Goal: Browse casually: Explore the website without a specific task or goal

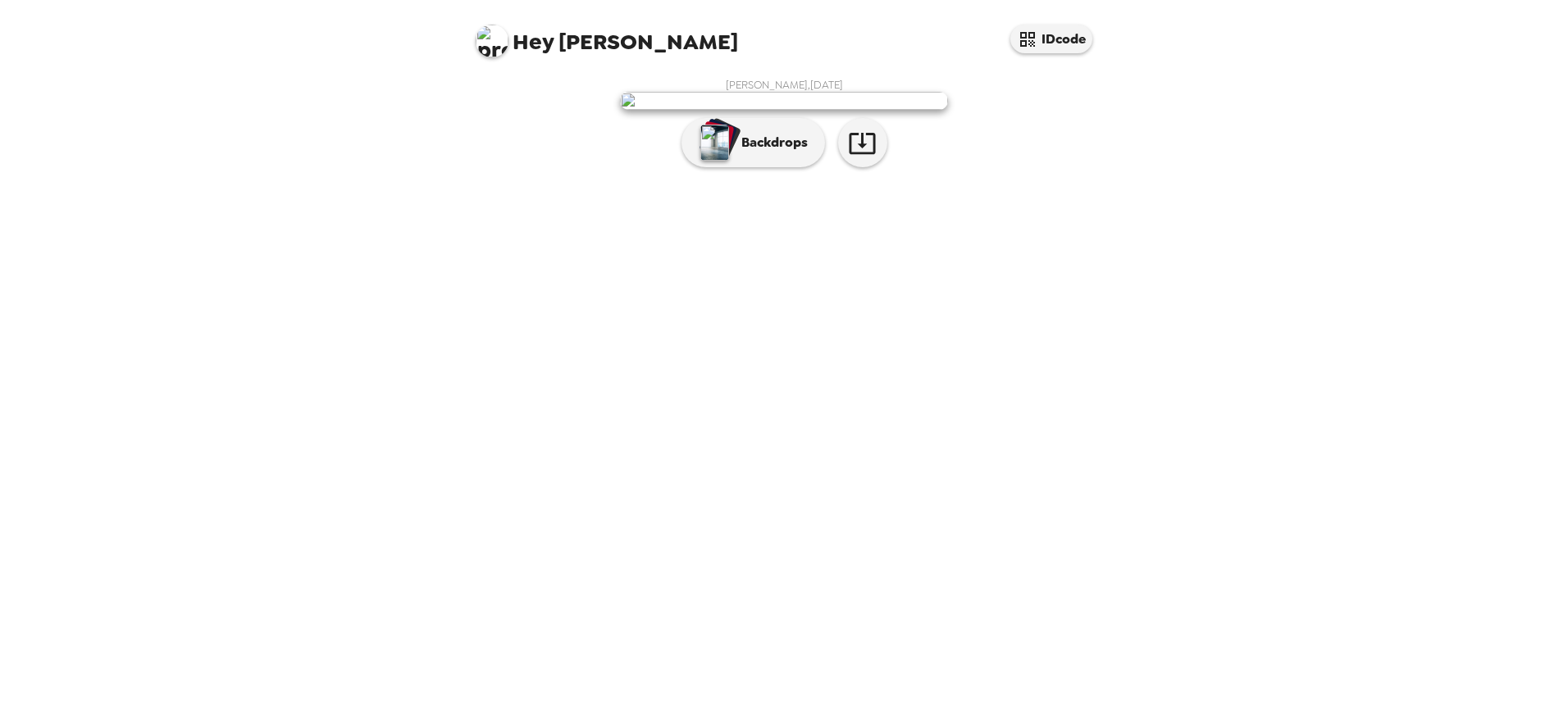
click at [484, 44] on img at bounding box center [492, 41] width 33 height 33
click at [791, 548] on div at bounding box center [784, 357] width 1568 height 714
click at [686, 167] on button "Backdrops" at bounding box center [753, 142] width 143 height 49
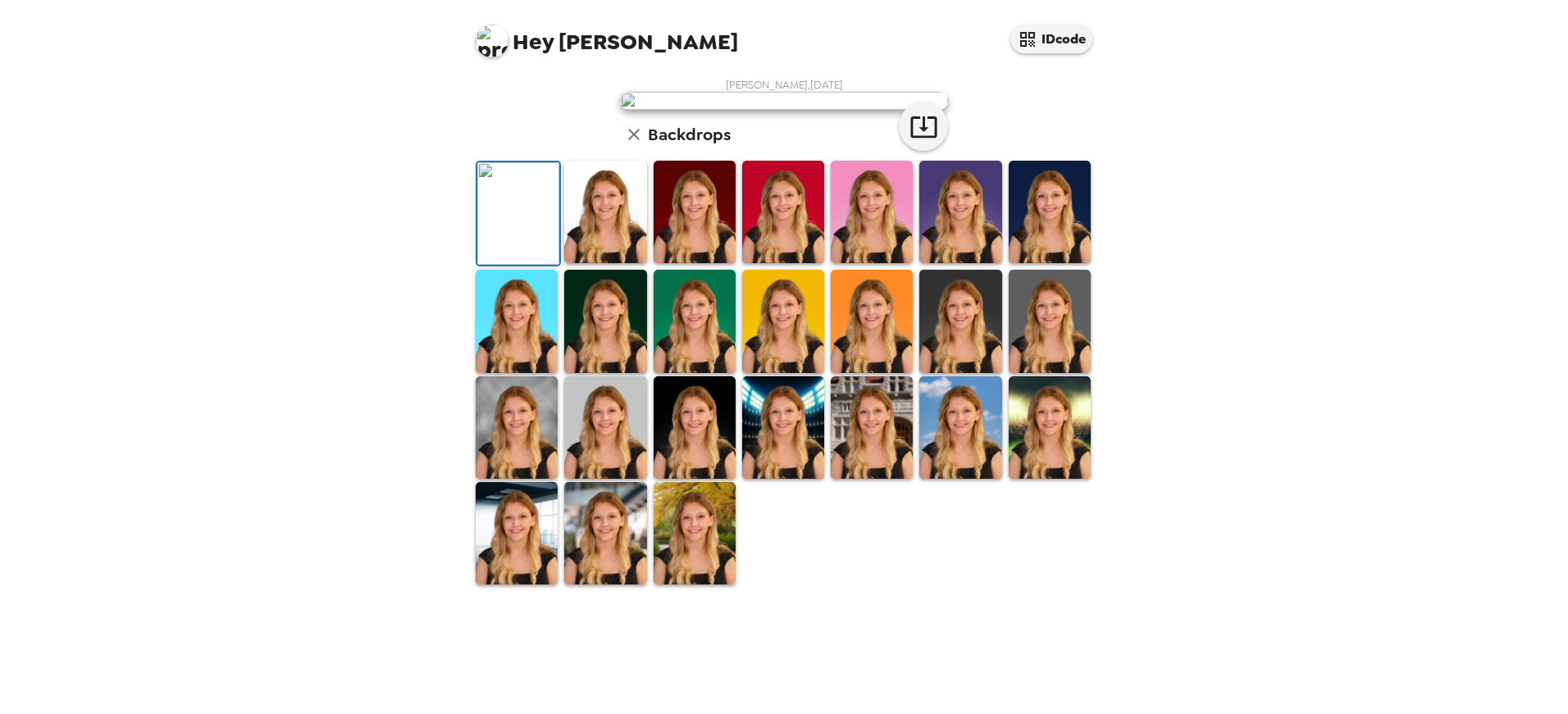
scroll to position [281, 0]
click at [709, 479] on img at bounding box center [694, 428] width 82 height 103
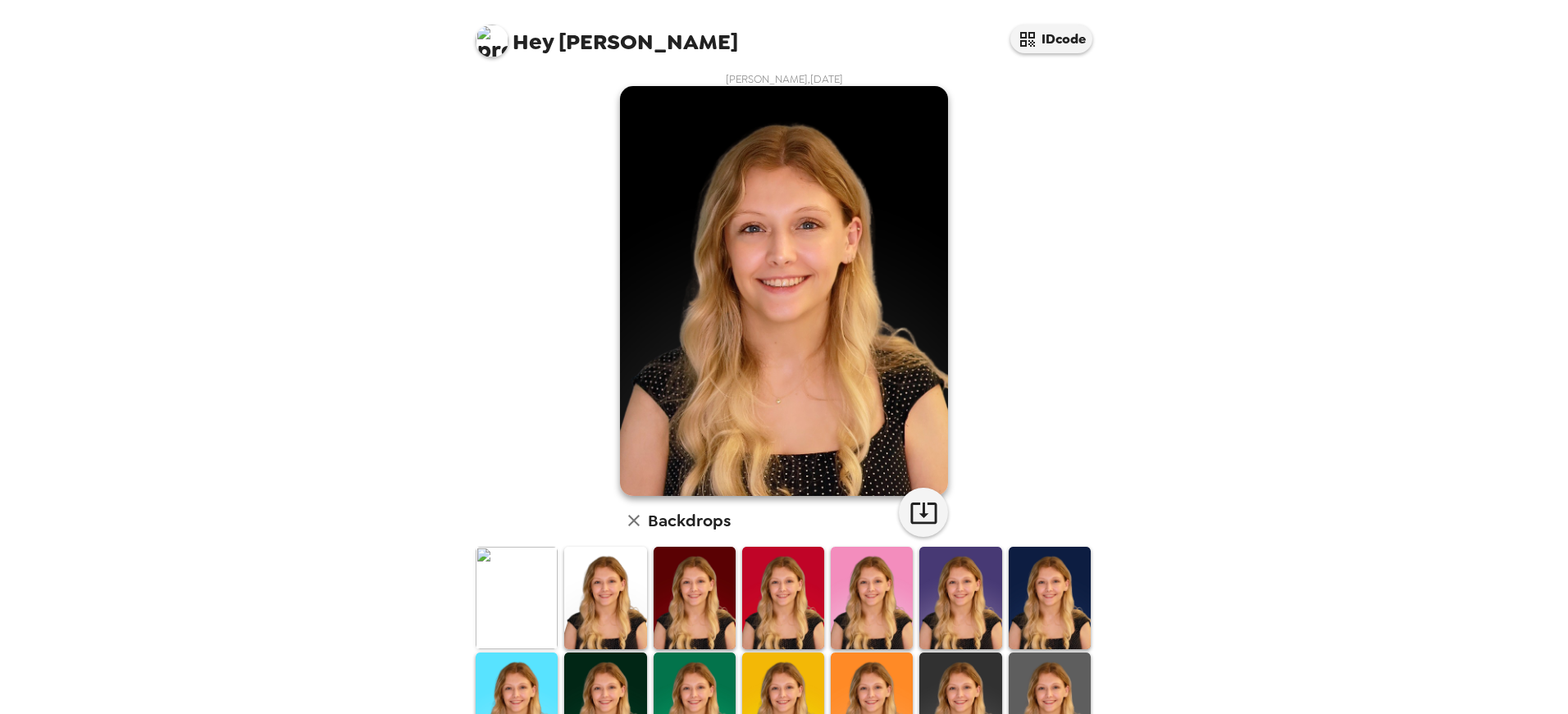
scroll to position [0, 0]
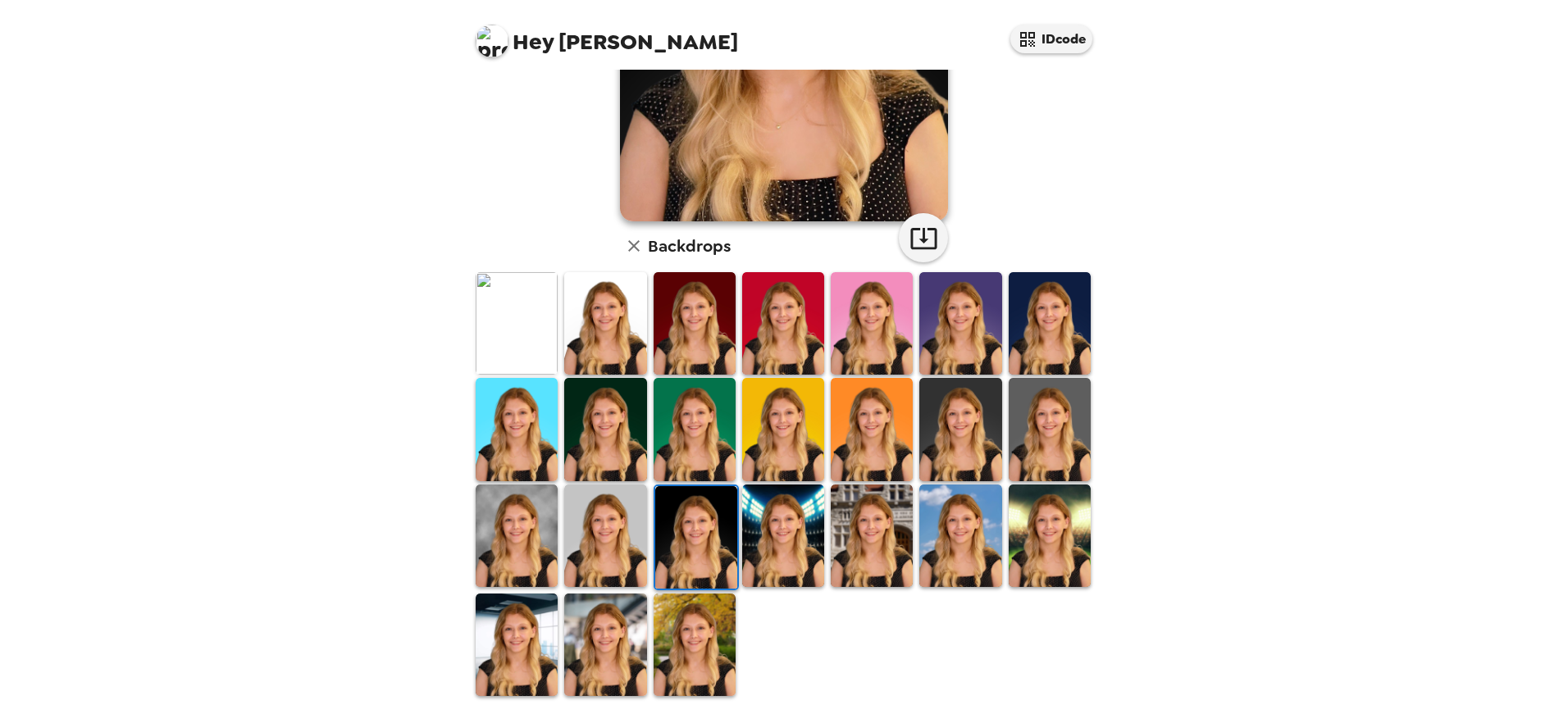
click at [755, 521] on img at bounding box center [783, 536] width 82 height 103
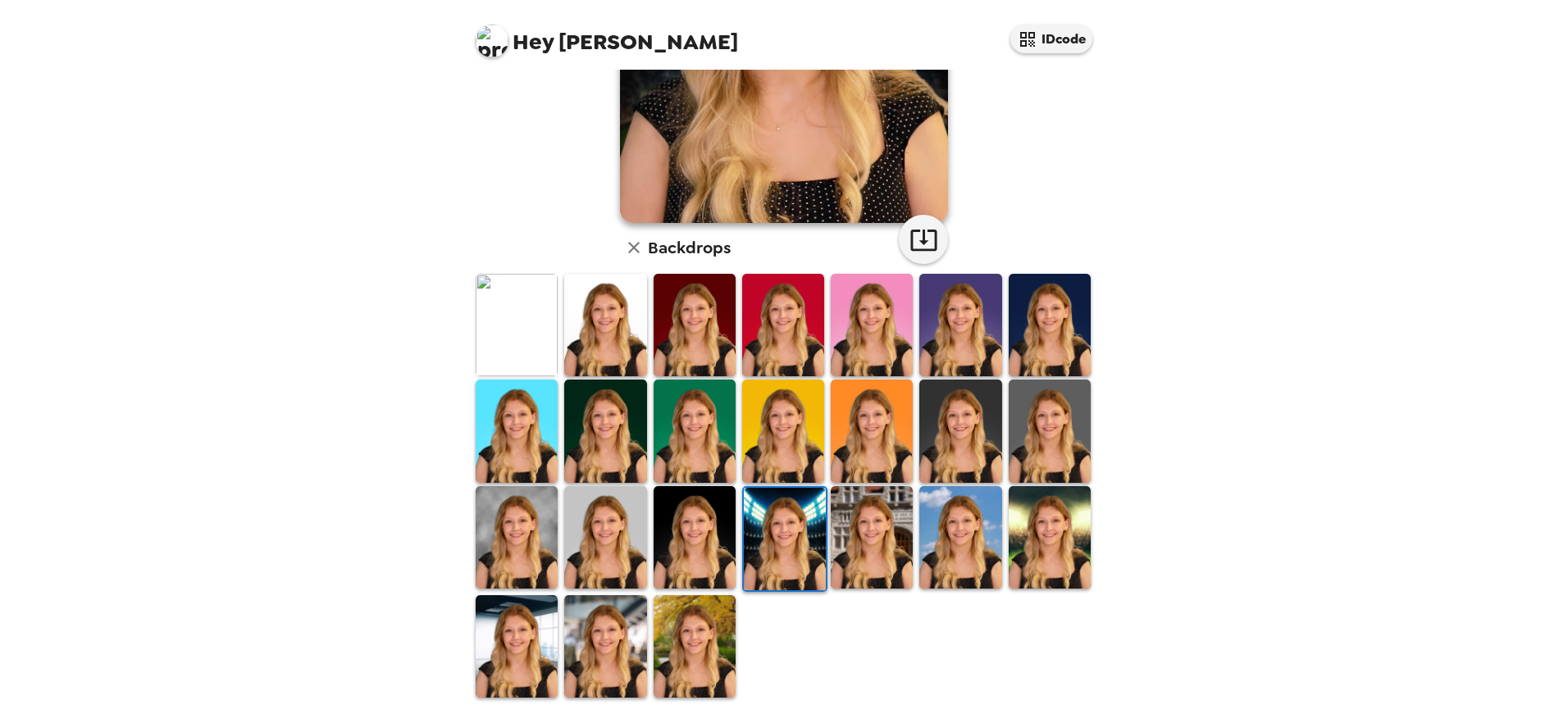
scroll to position [281, 0]
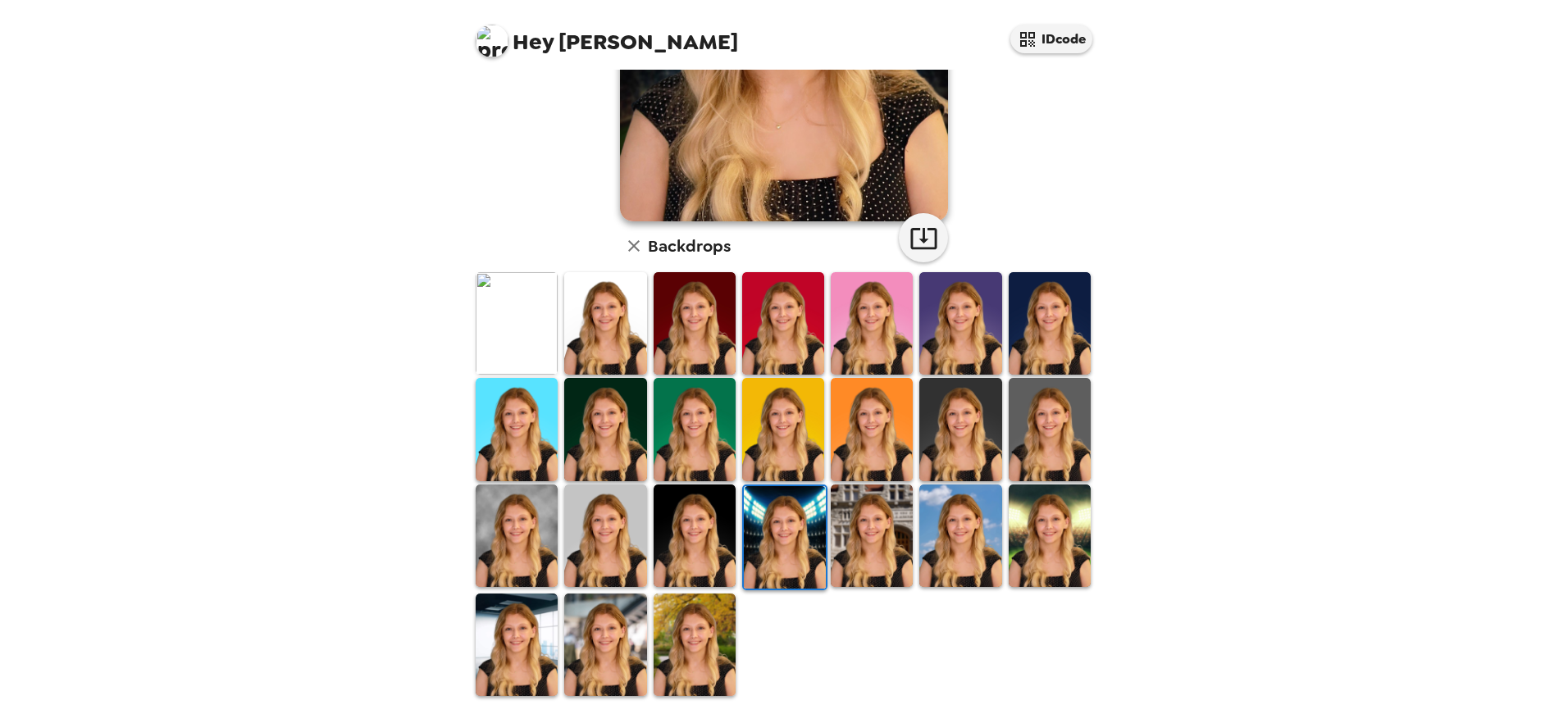
click at [751, 526] on img at bounding box center [784, 537] width 82 height 103
click at [852, 518] on img at bounding box center [871, 536] width 82 height 103
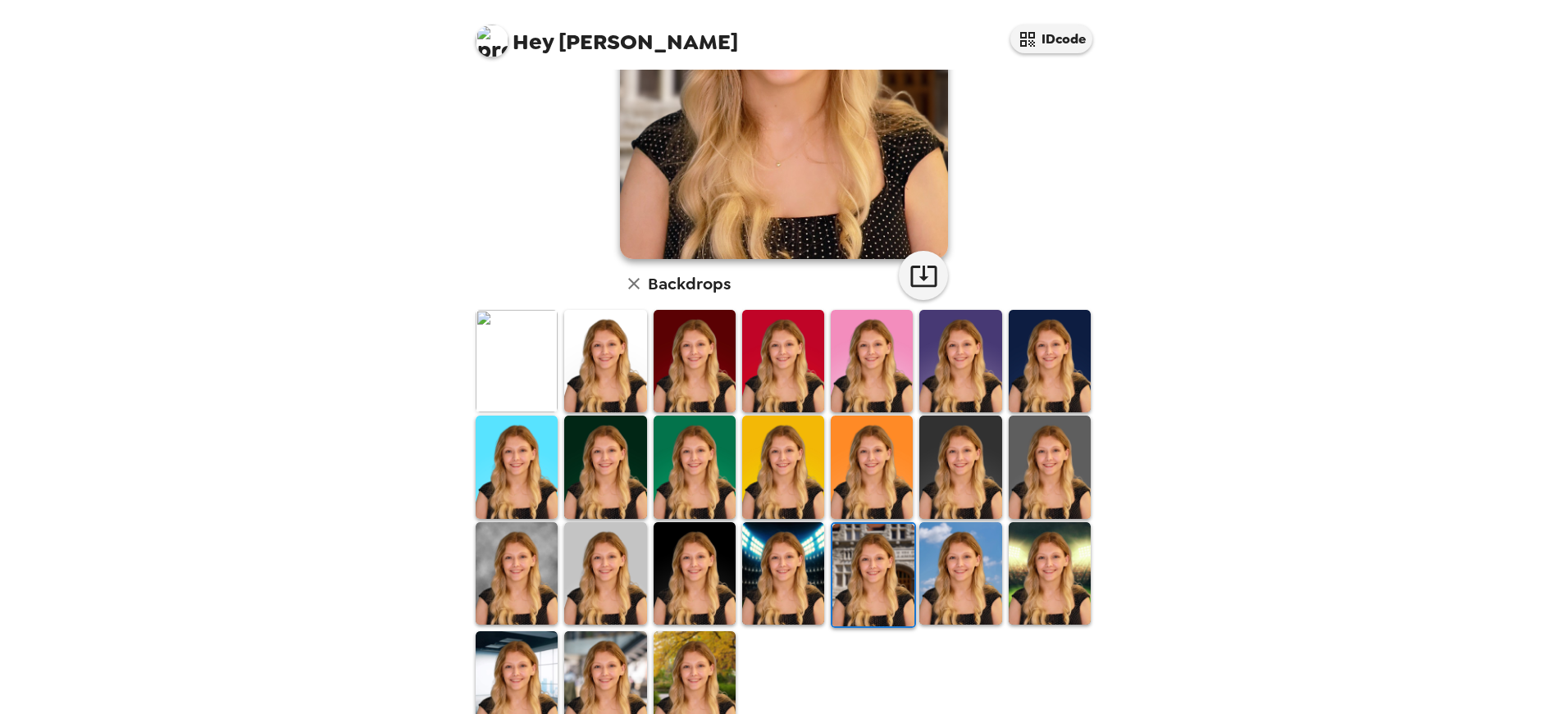
scroll to position [246, 0]
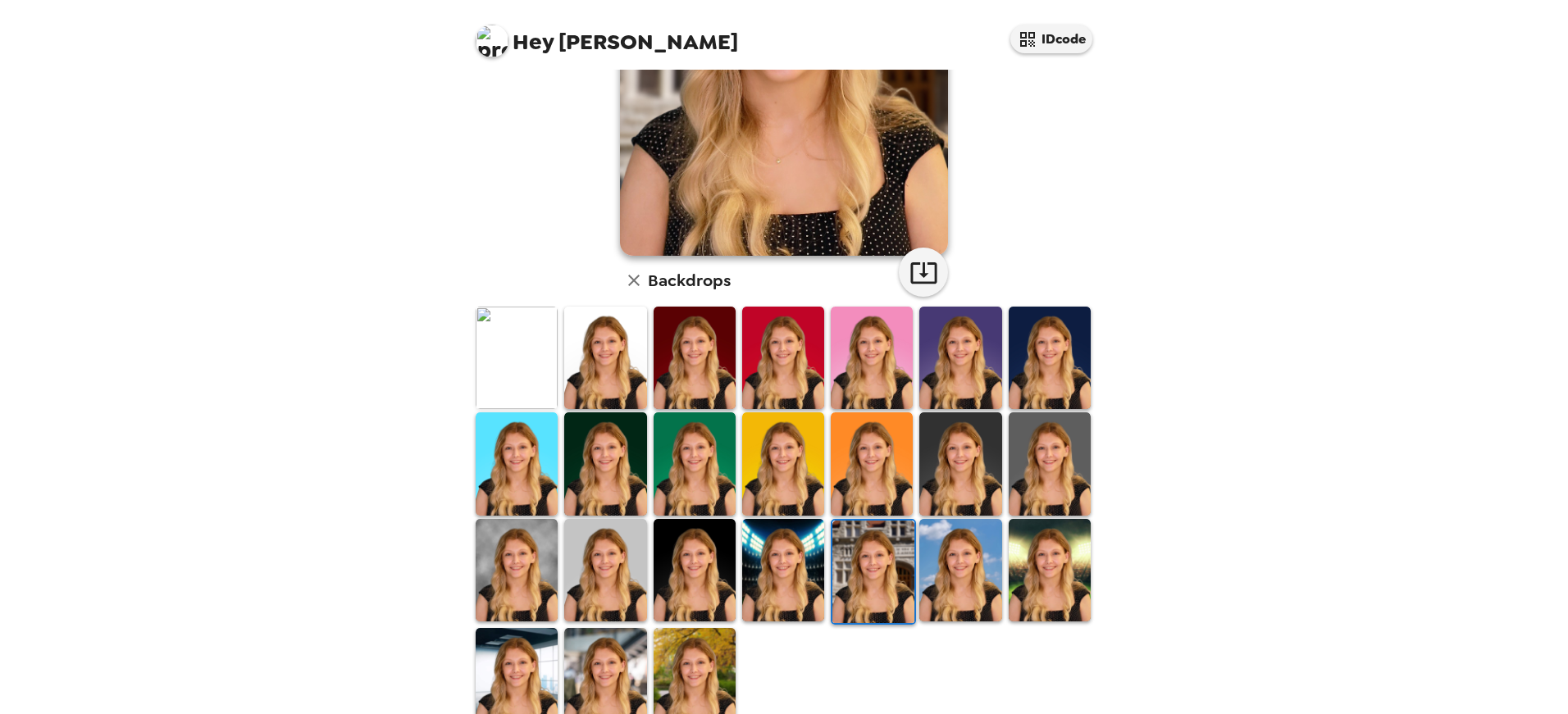
click at [512, 540] on img at bounding box center [516, 570] width 82 height 103
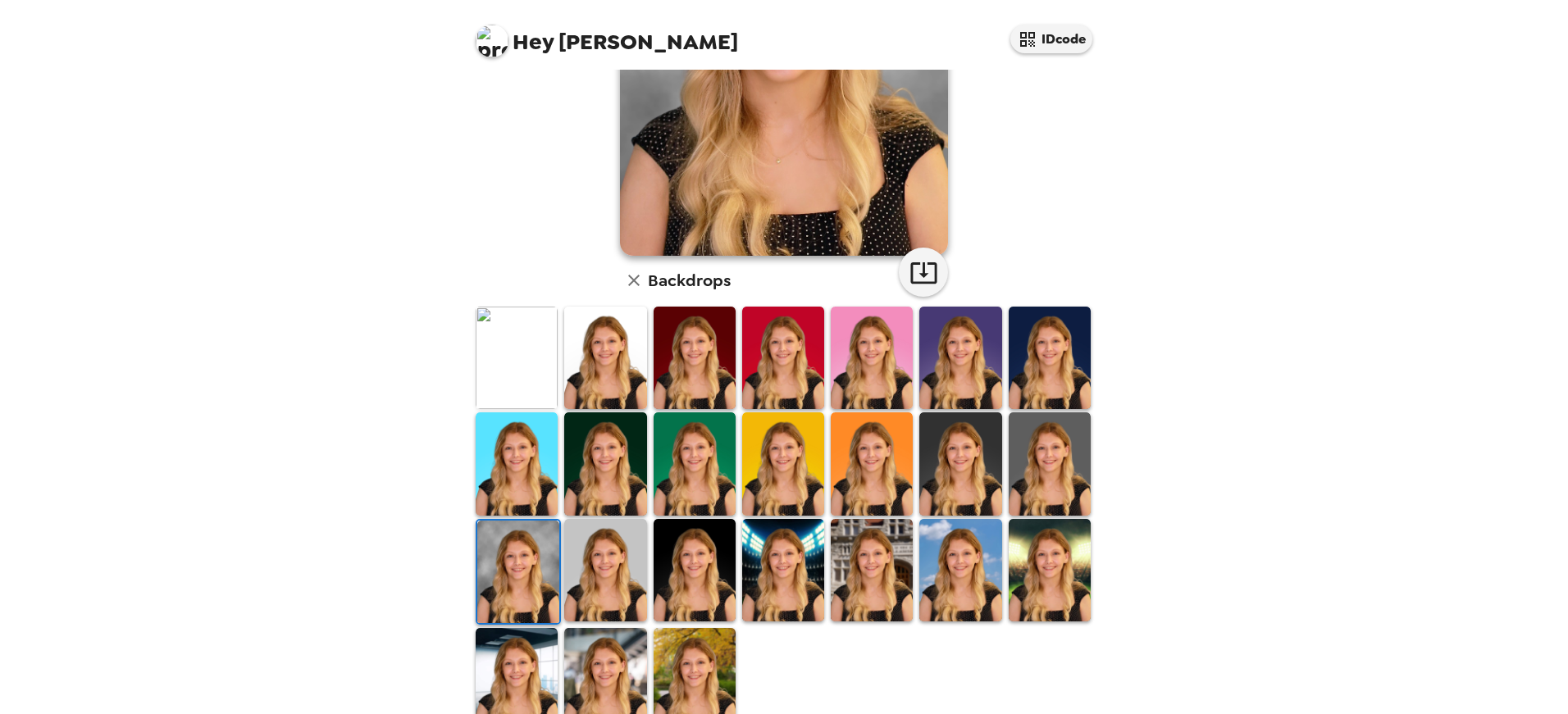
click at [688, 365] on img at bounding box center [694, 358] width 82 height 103
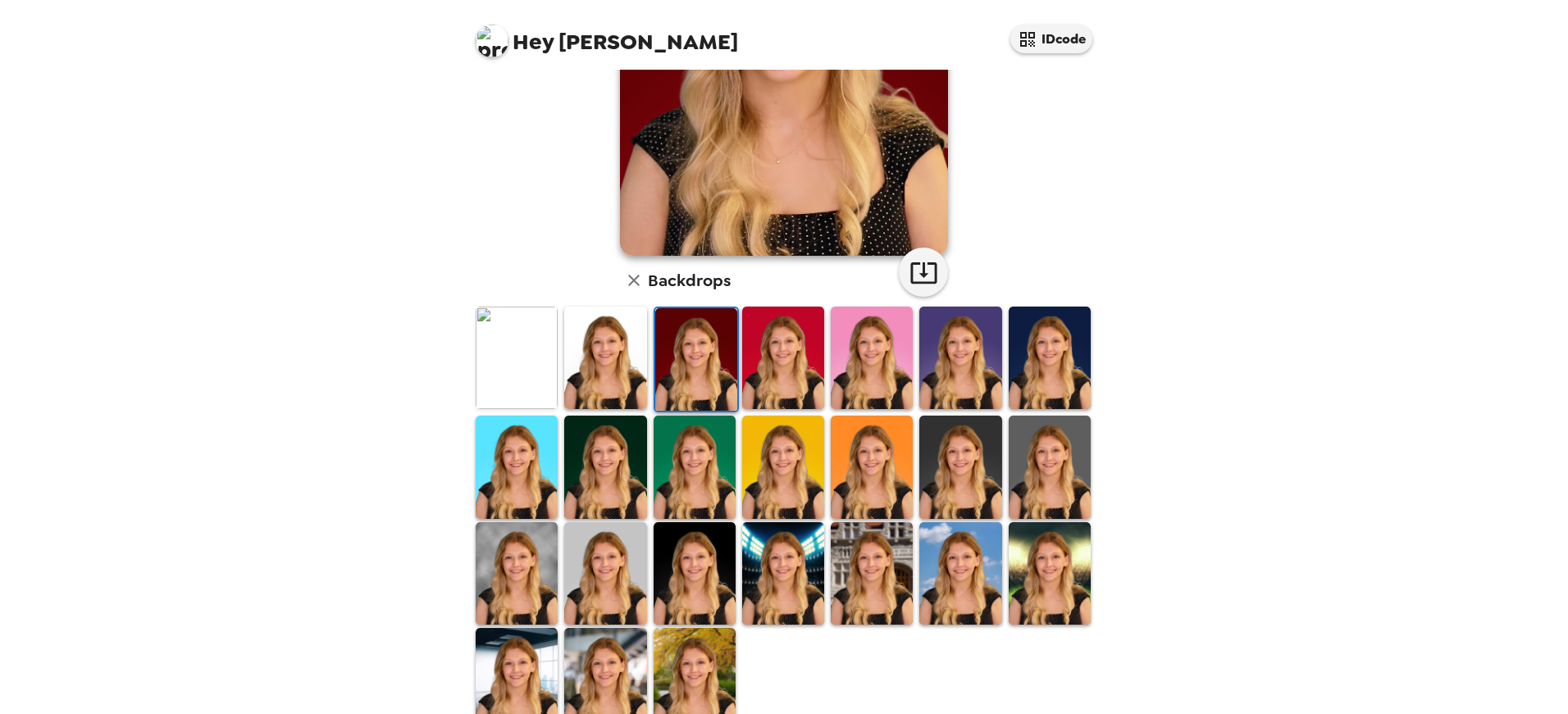
click at [767, 447] on img at bounding box center [783, 467] width 82 height 103
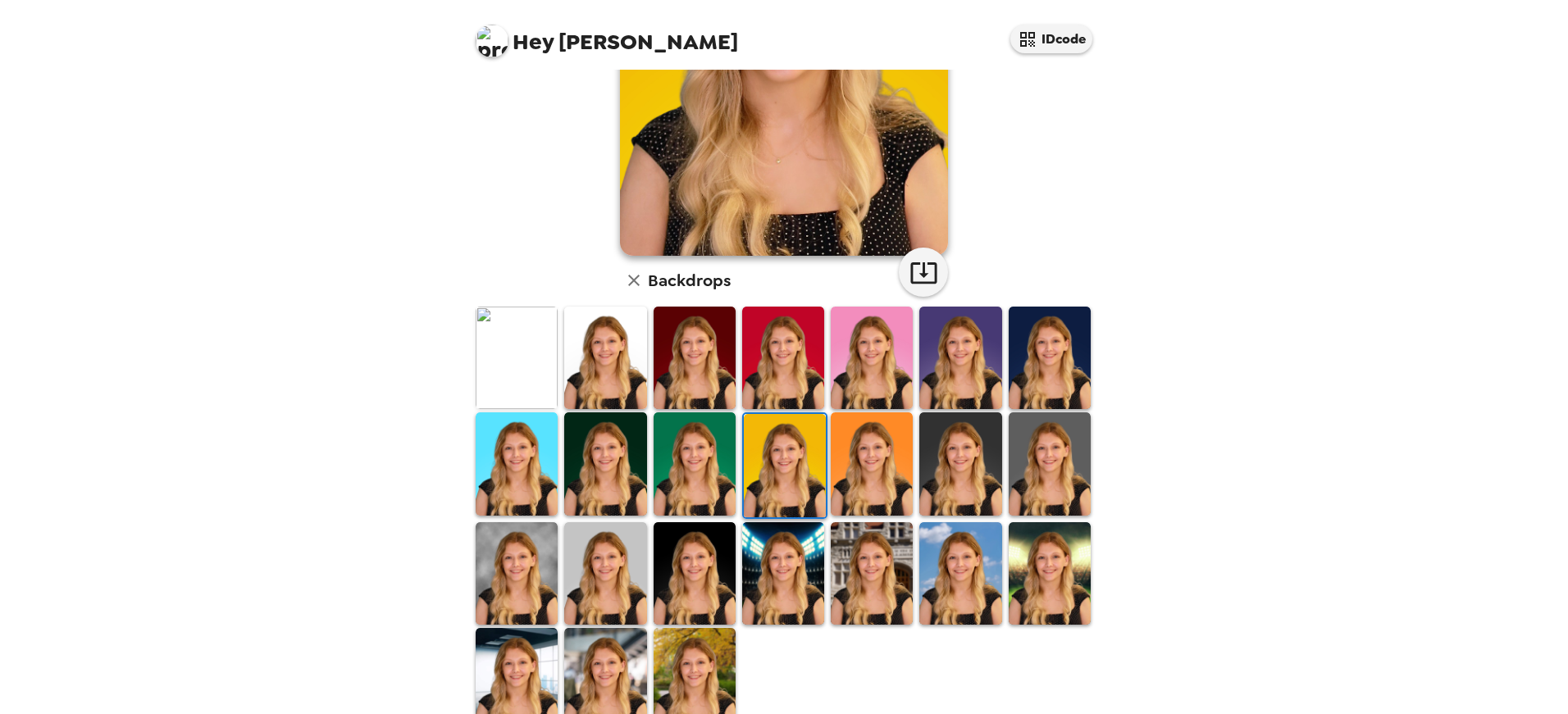
click at [723, 538] on img at bounding box center [694, 574] width 82 height 103
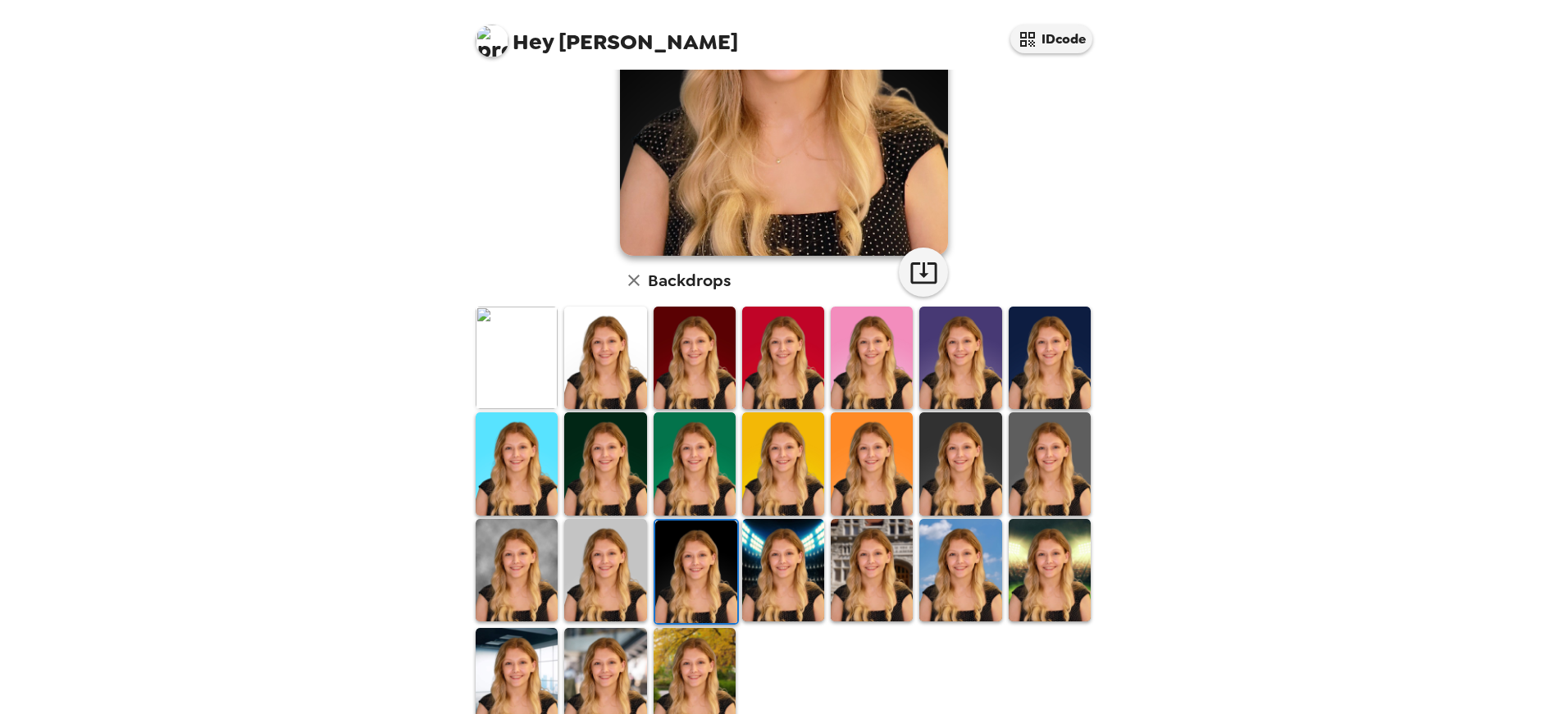
scroll to position [164, 0]
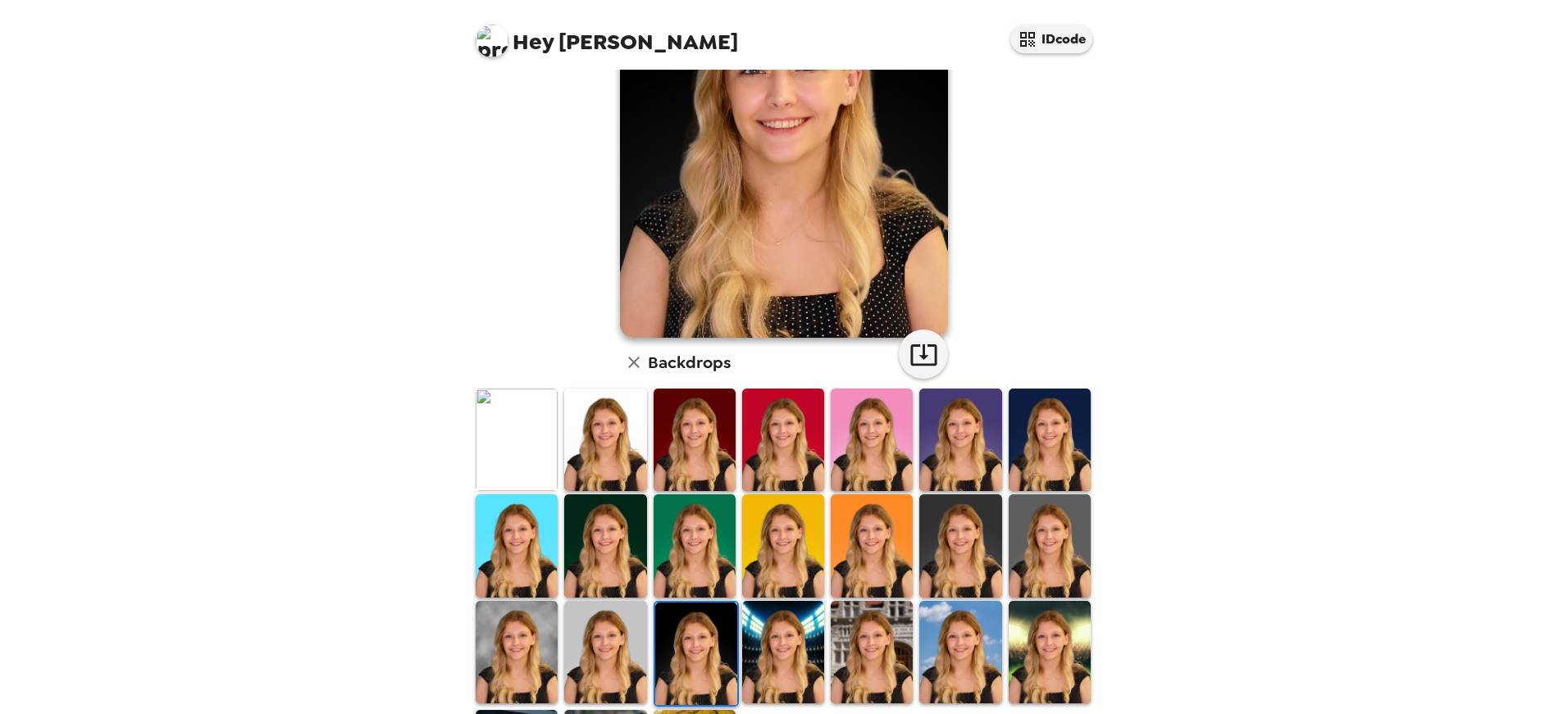
click at [1026, 522] on img at bounding box center [1049, 546] width 82 height 103
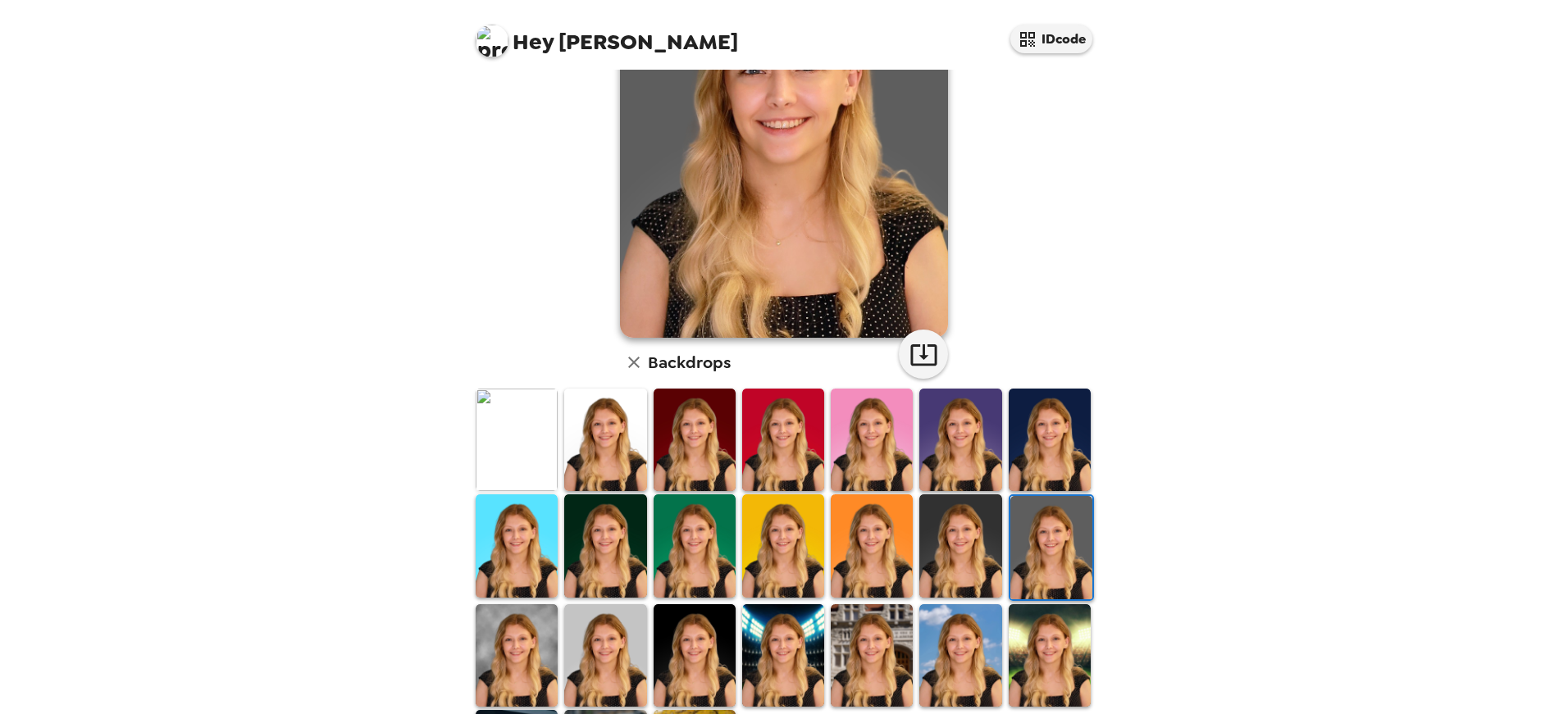
click at [958, 460] on img at bounding box center [960, 440] width 82 height 103
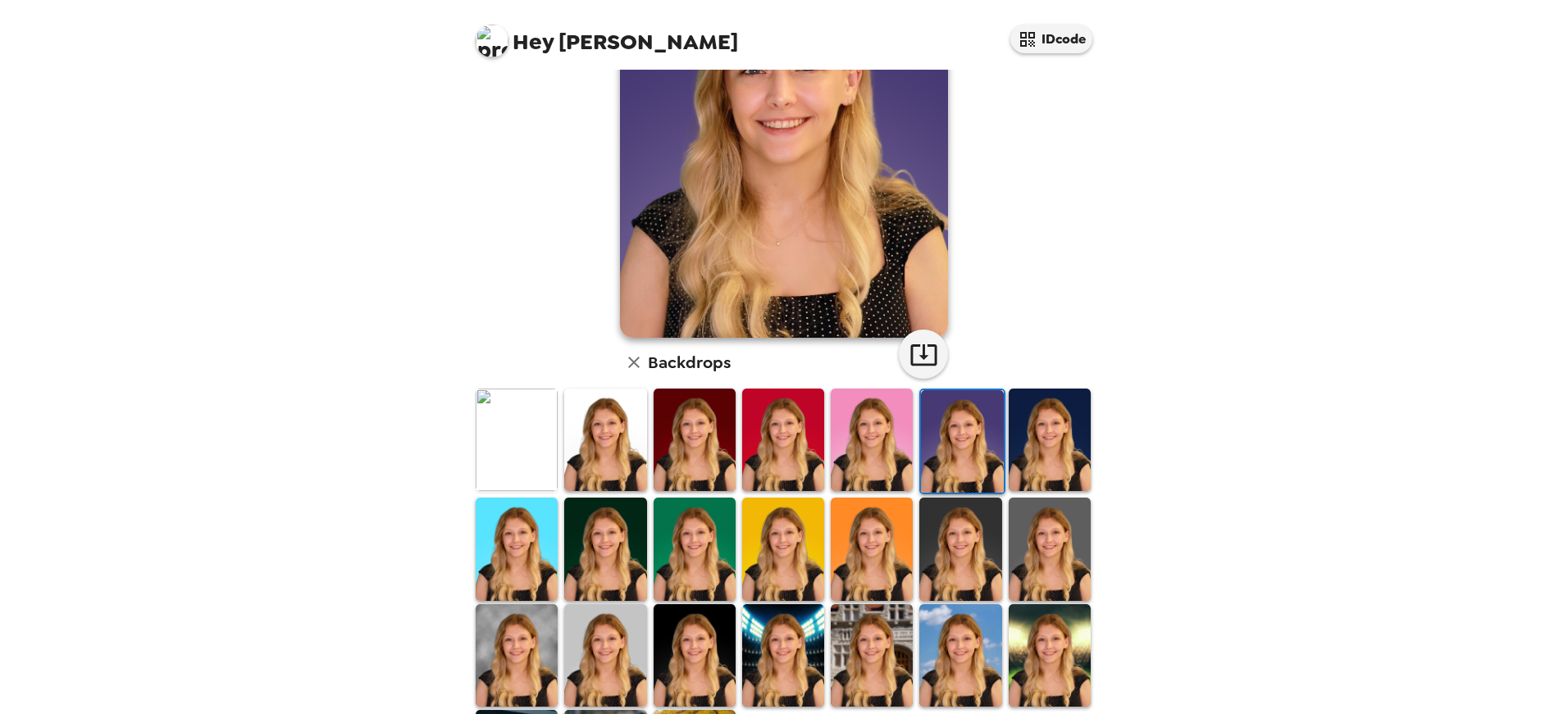
click at [1052, 443] on img at bounding box center [1049, 440] width 82 height 103
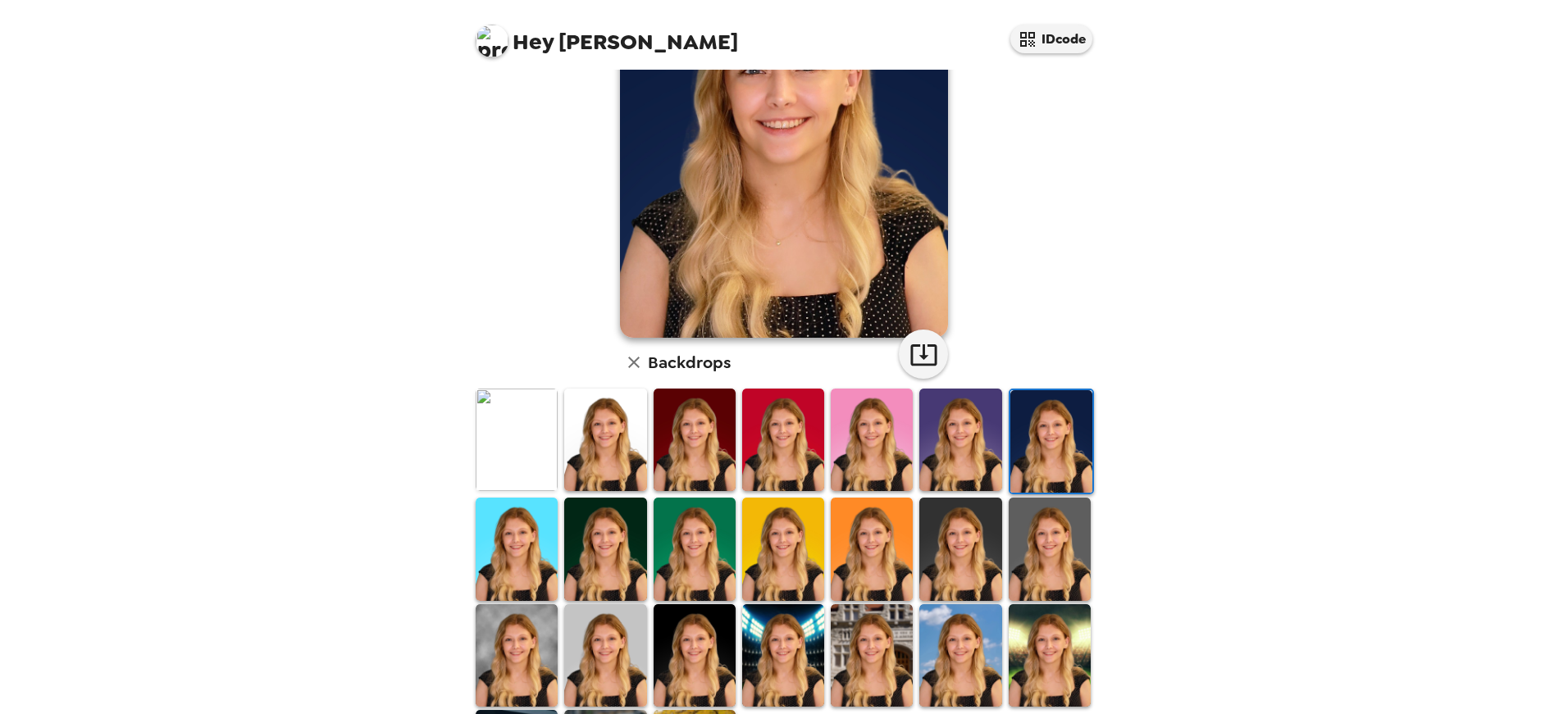
click at [610, 558] on img at bounding box center [605, 549] width 82 height 103
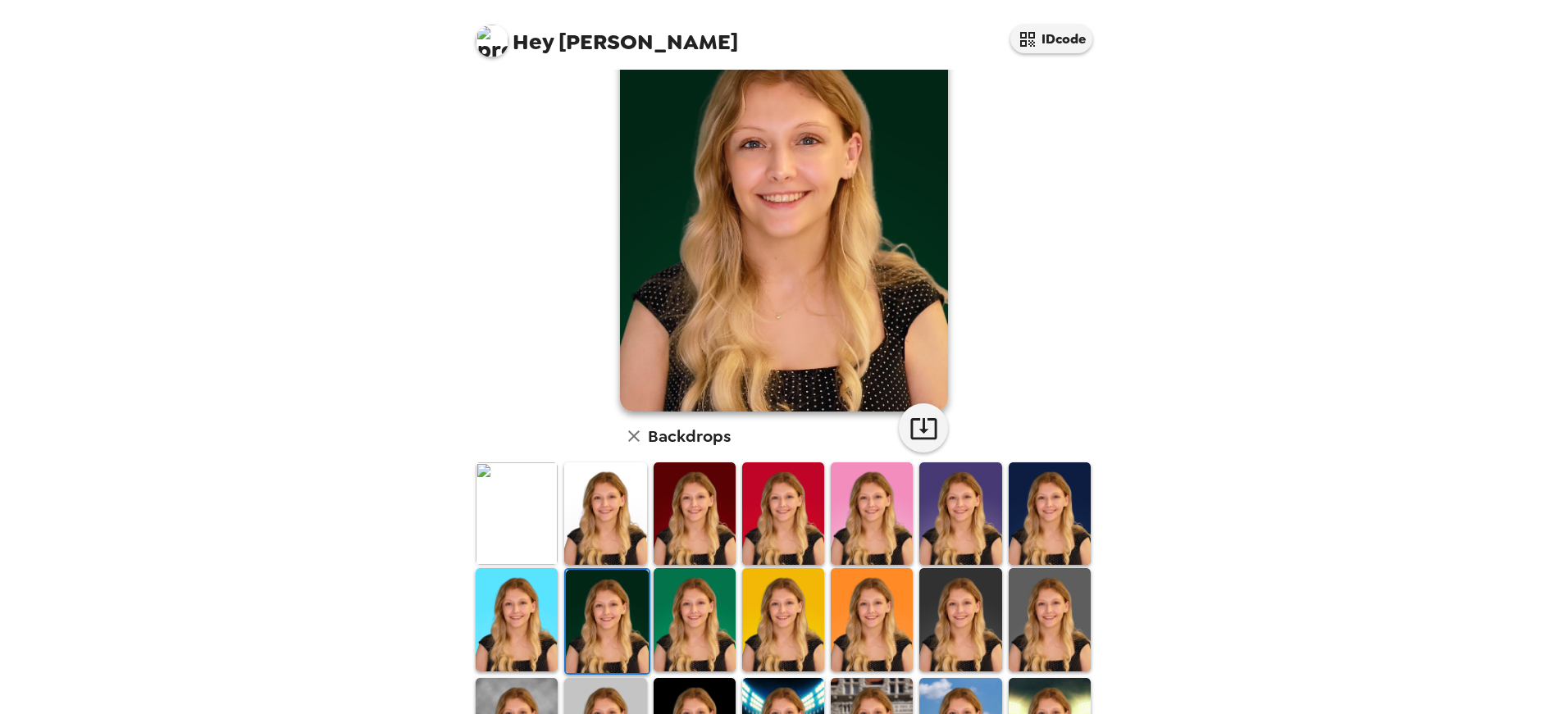
scroll to position [0, 0]
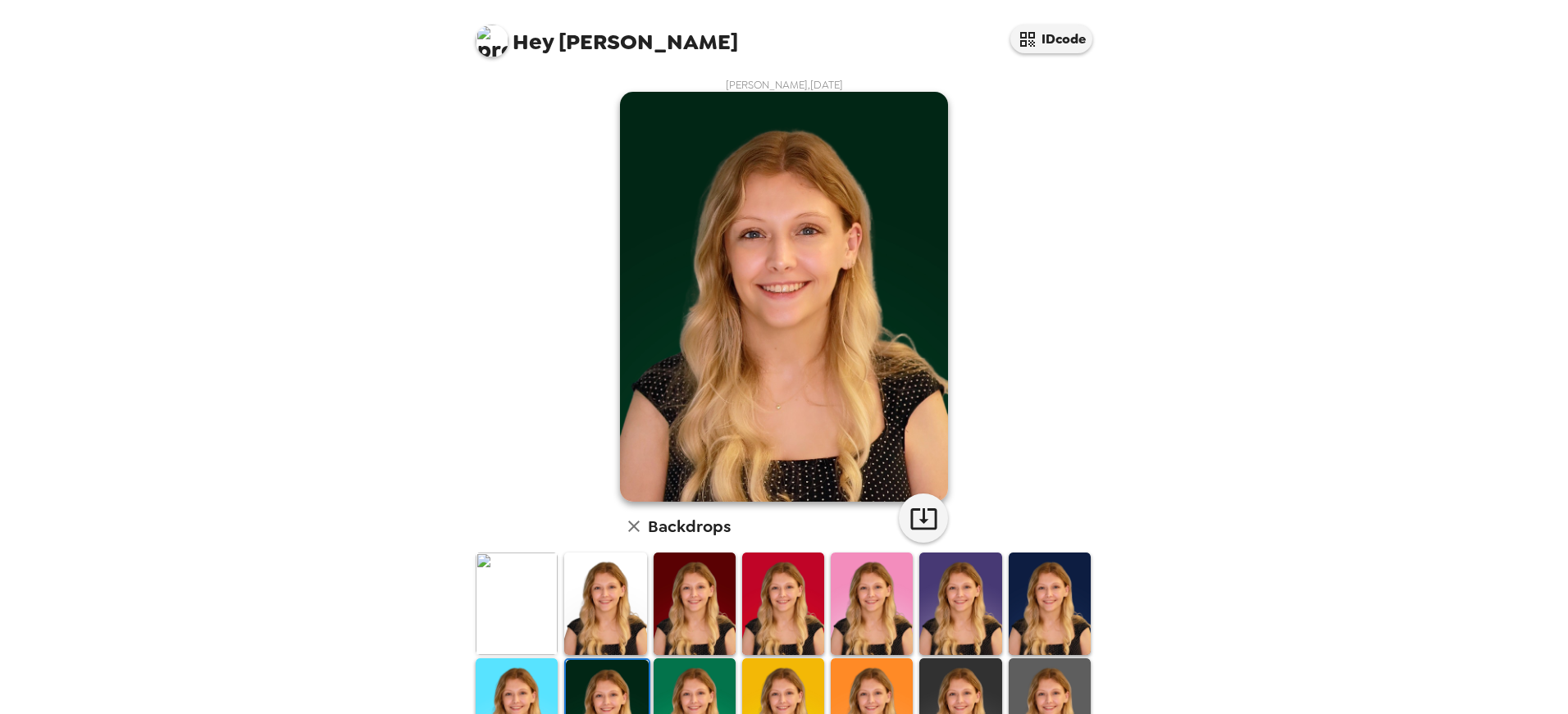
click at [1220, 72] on div "Hey Brittany IDcode [PERSON_NAME] , [DATE] Backdrops" at bounding box center [784, 357] width 1568 height 714
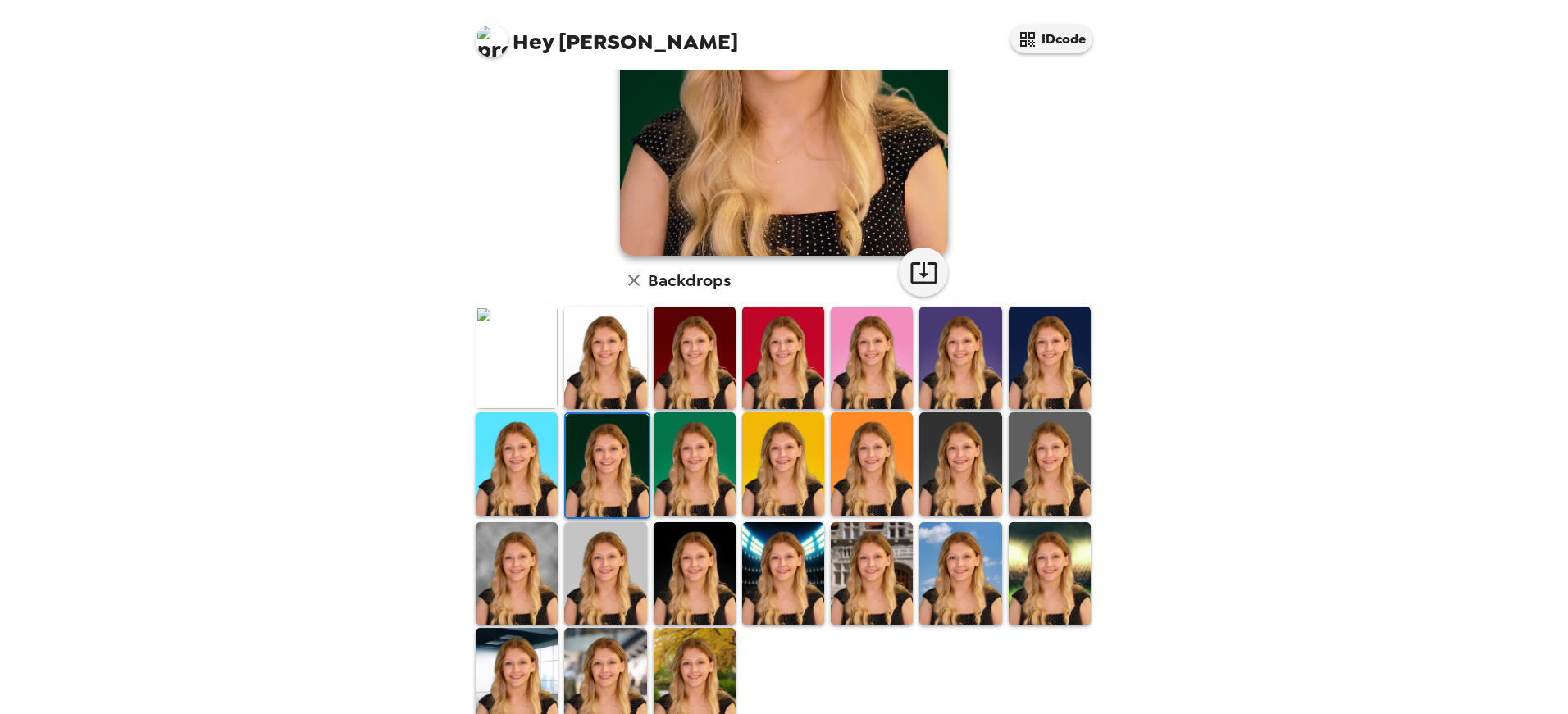
scroll to position [281, 0]
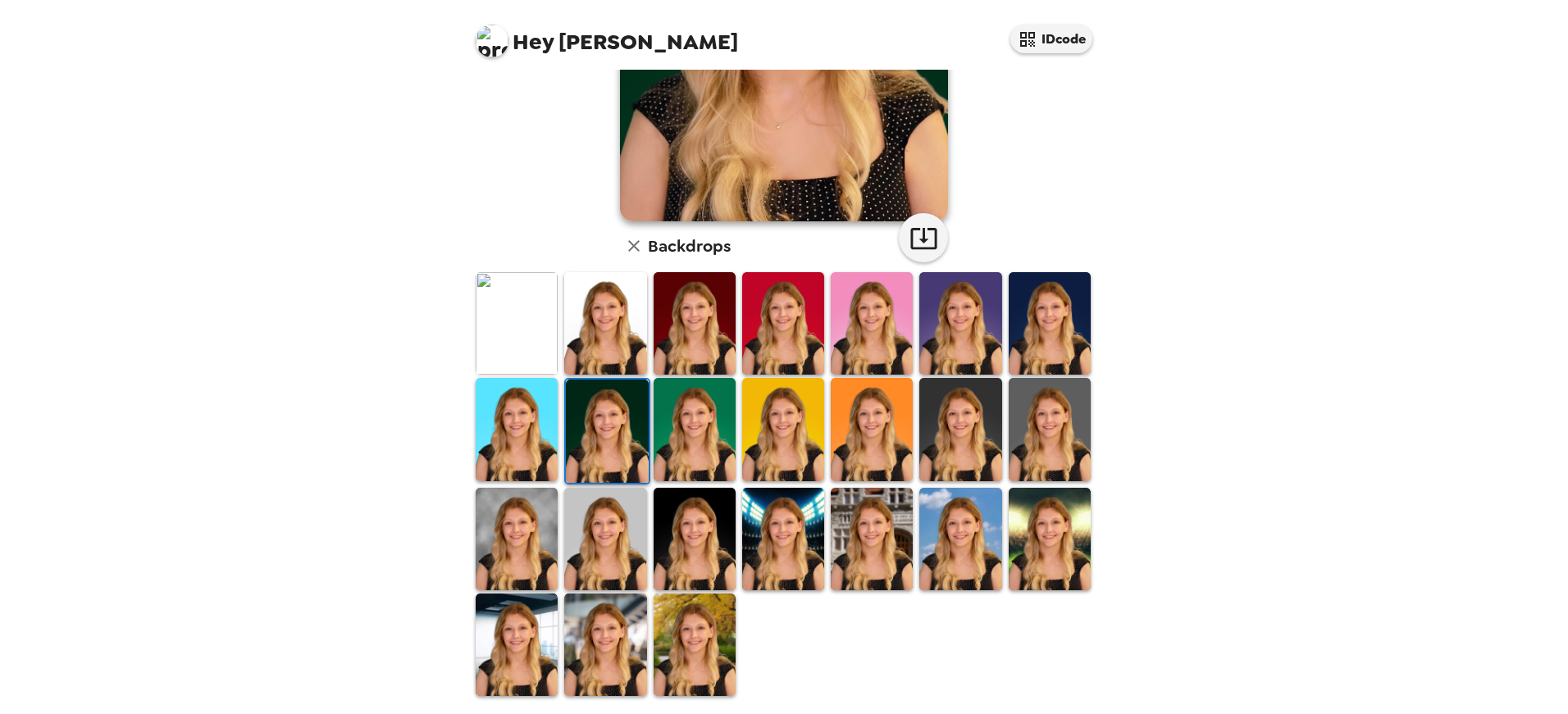
click at [695, 619] on img at bounding box center [694, 644] width 82 height 103
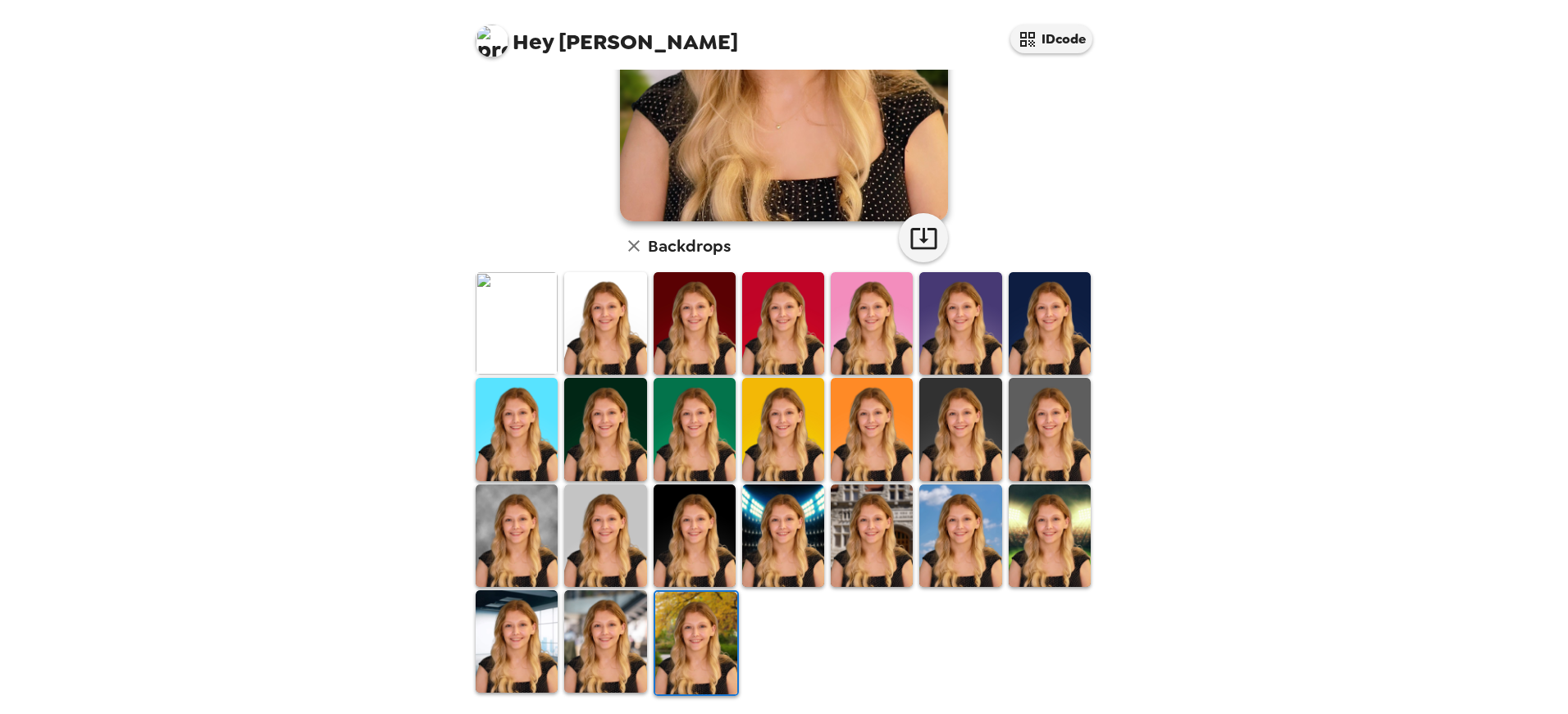
click at [966, 399] on img at bounding box center [960, 430] width 82 height 103
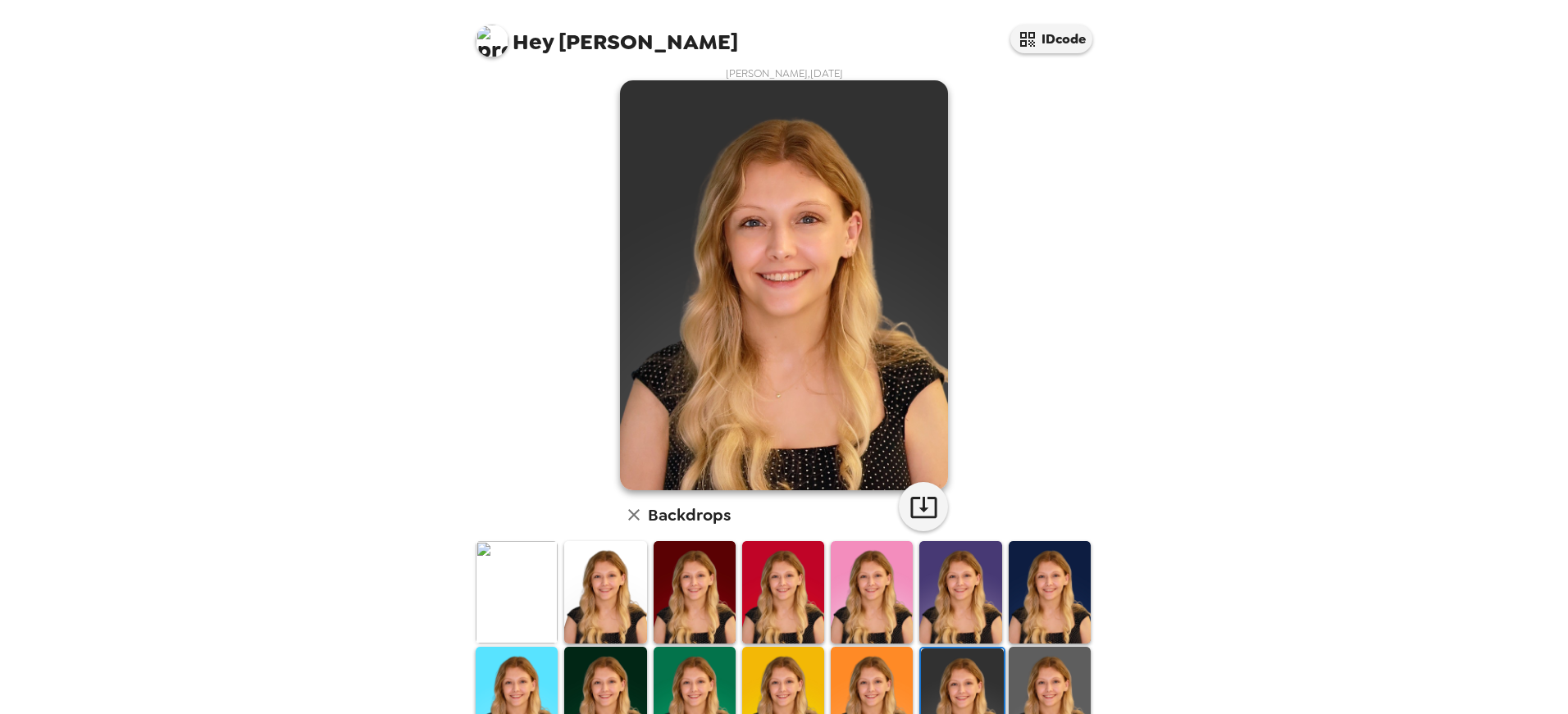
scroll to position [0, 0]
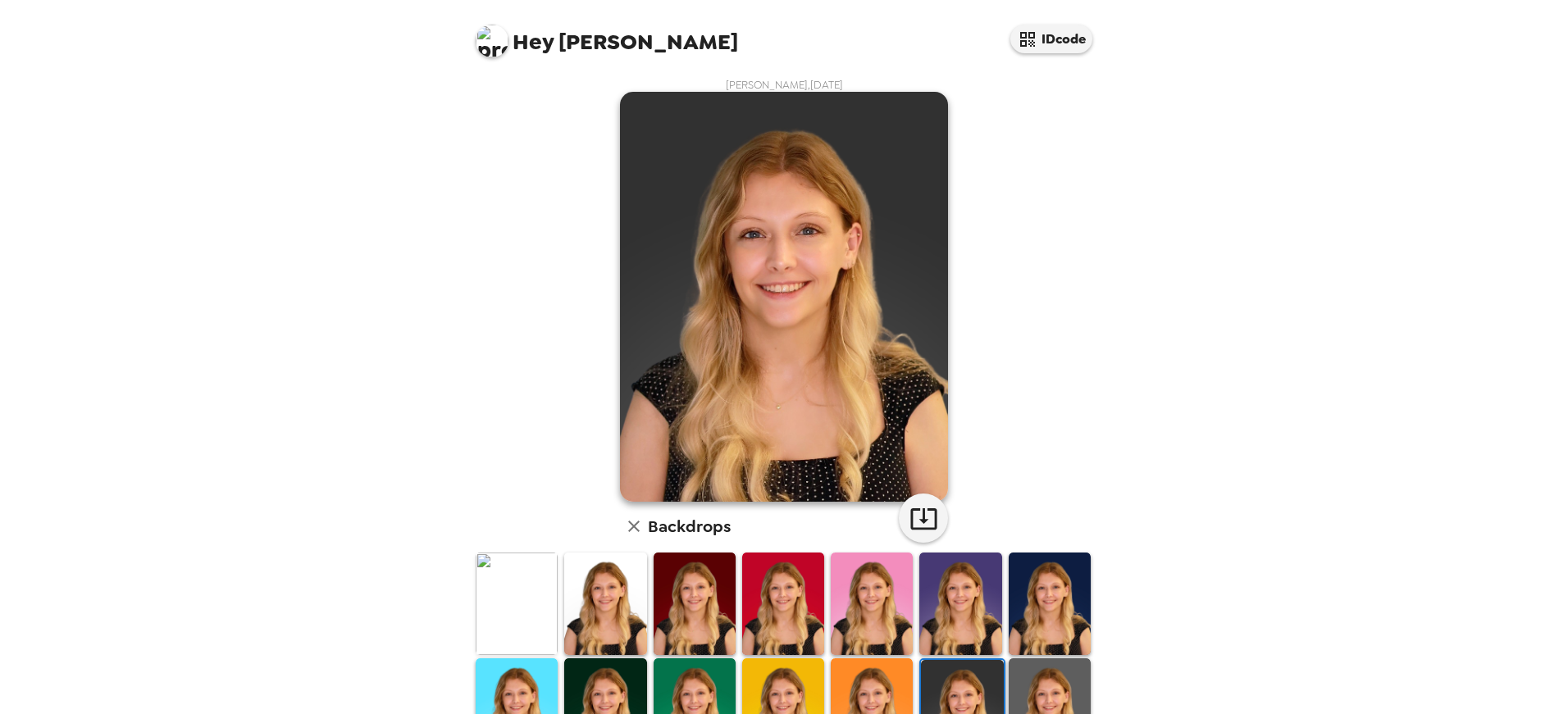
click at [1030, 598] on img at bounding box center [1049, 604] width 82 height 103
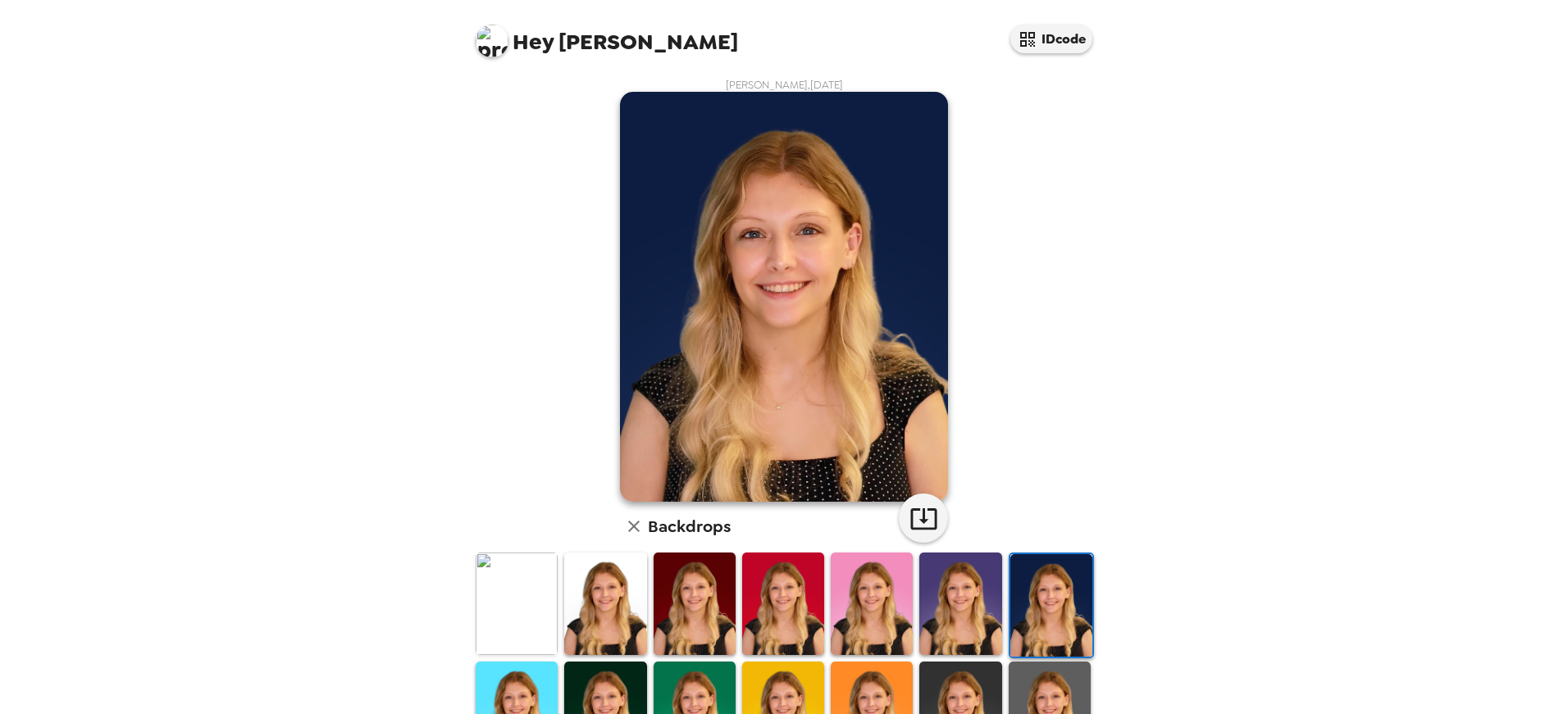
scroll to position [82, 0]
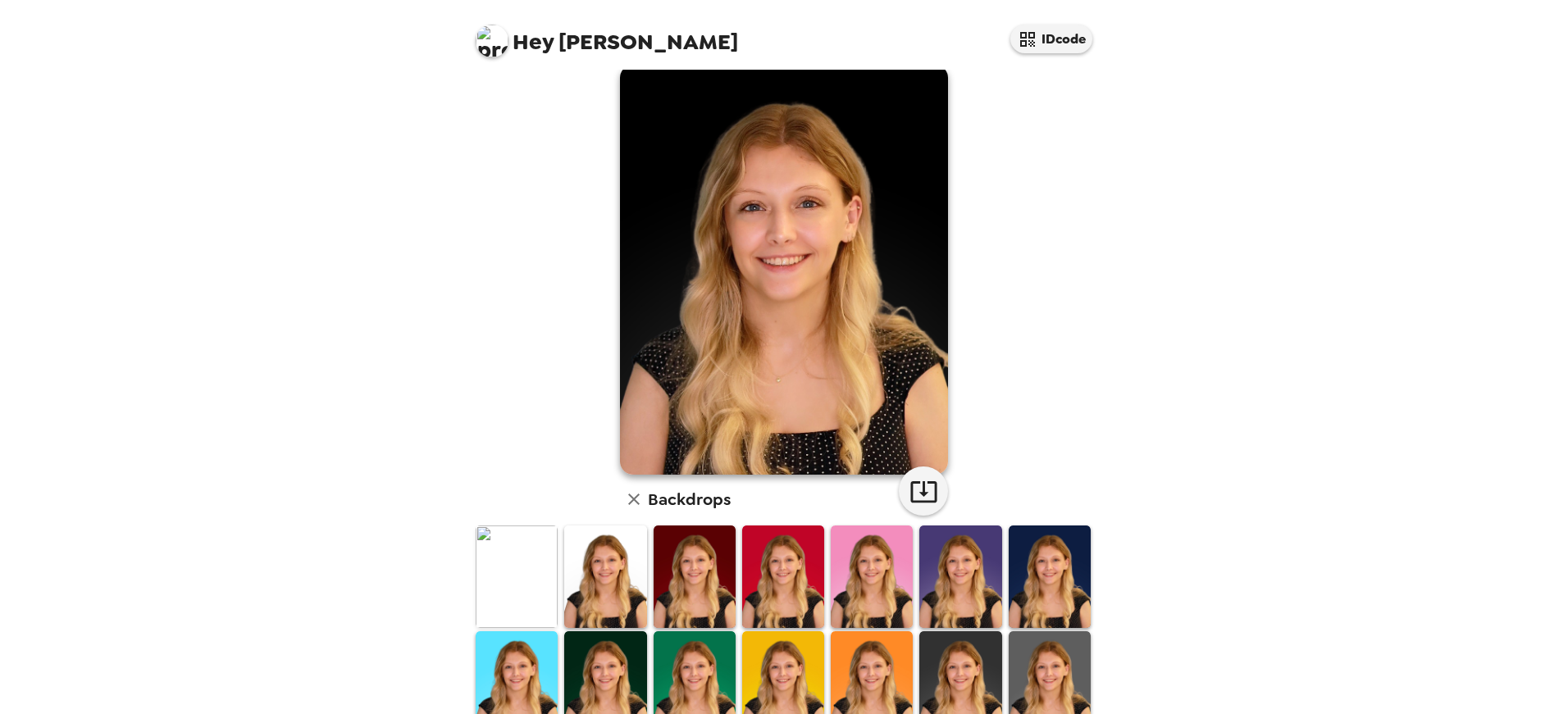
scroll to position [0, 0]
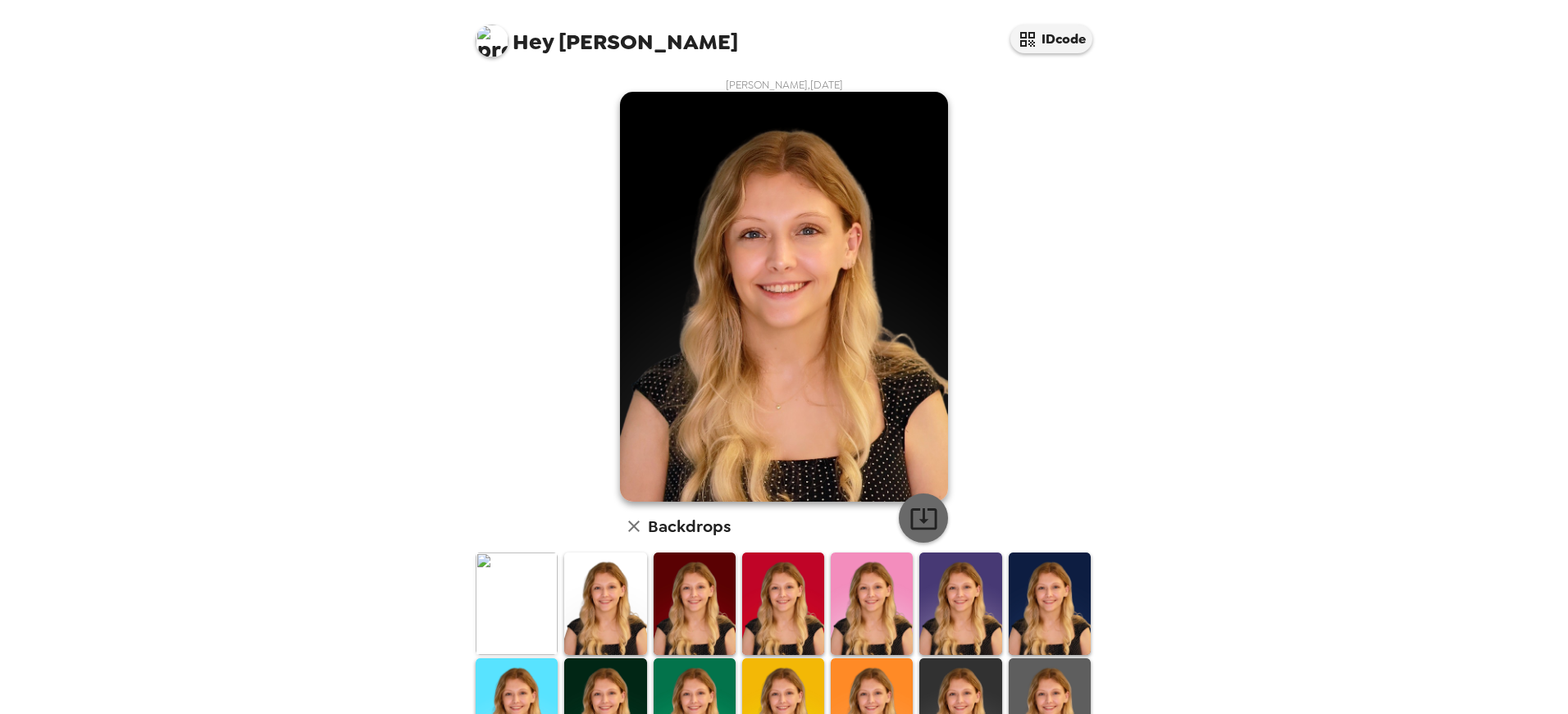
click at [915, 509] on icon "button" at bounding box center [923, 519] width 29 height 29
click at [1412, 190] on div "Hey Brittany IDcode [PERSON_NAME] , [DATE] Backdrops" at bounding box center [784, 357] width 1568 height 714
